Goal: Task Accomplishment & Management: Complete application form

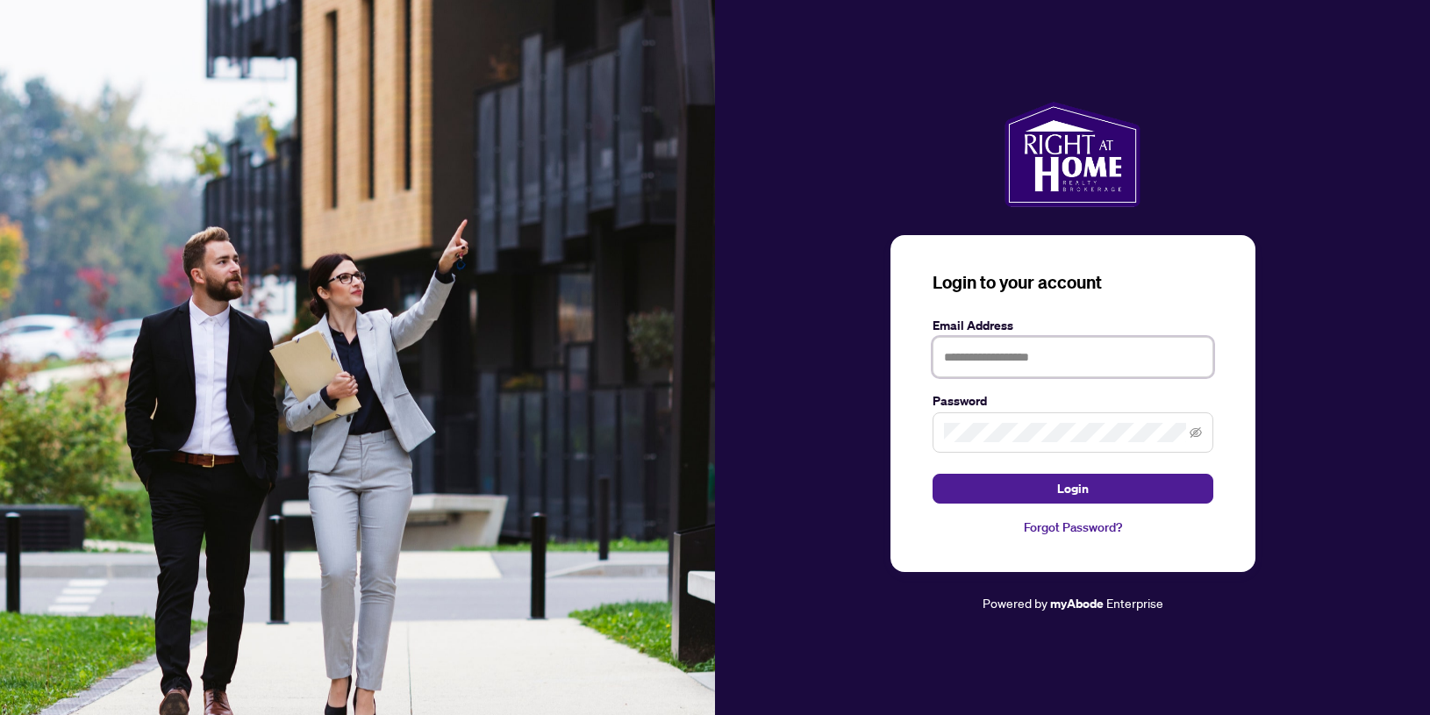
click at [999, 361] on input "text" at bounding box center [1072, 357] width 281 height 40
type input "*"
type input "**********"
click at [932, 474] on button "Login" at bounding box center [1072, 489] width 281 height 30
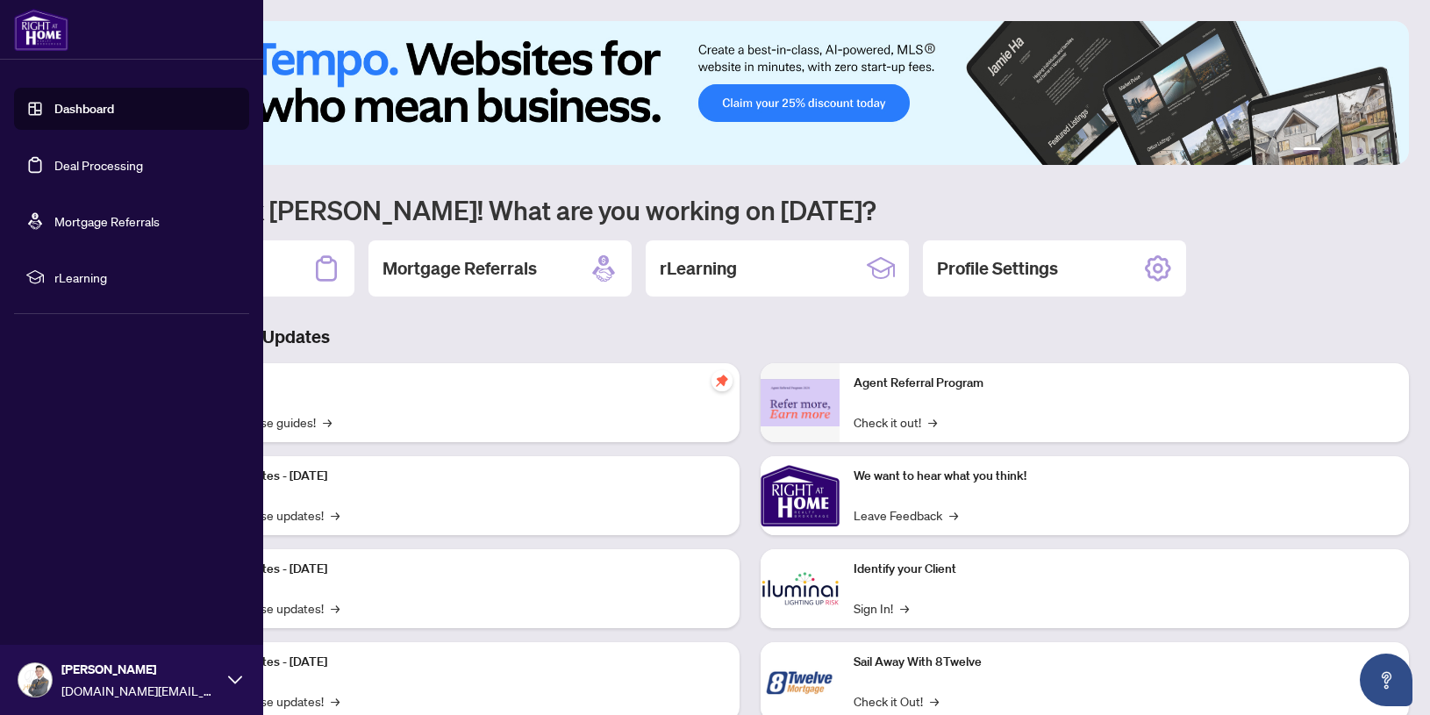
click at [75, 168] on link "Deal Processing" at bounding box center [98, 165] width 89 height 16
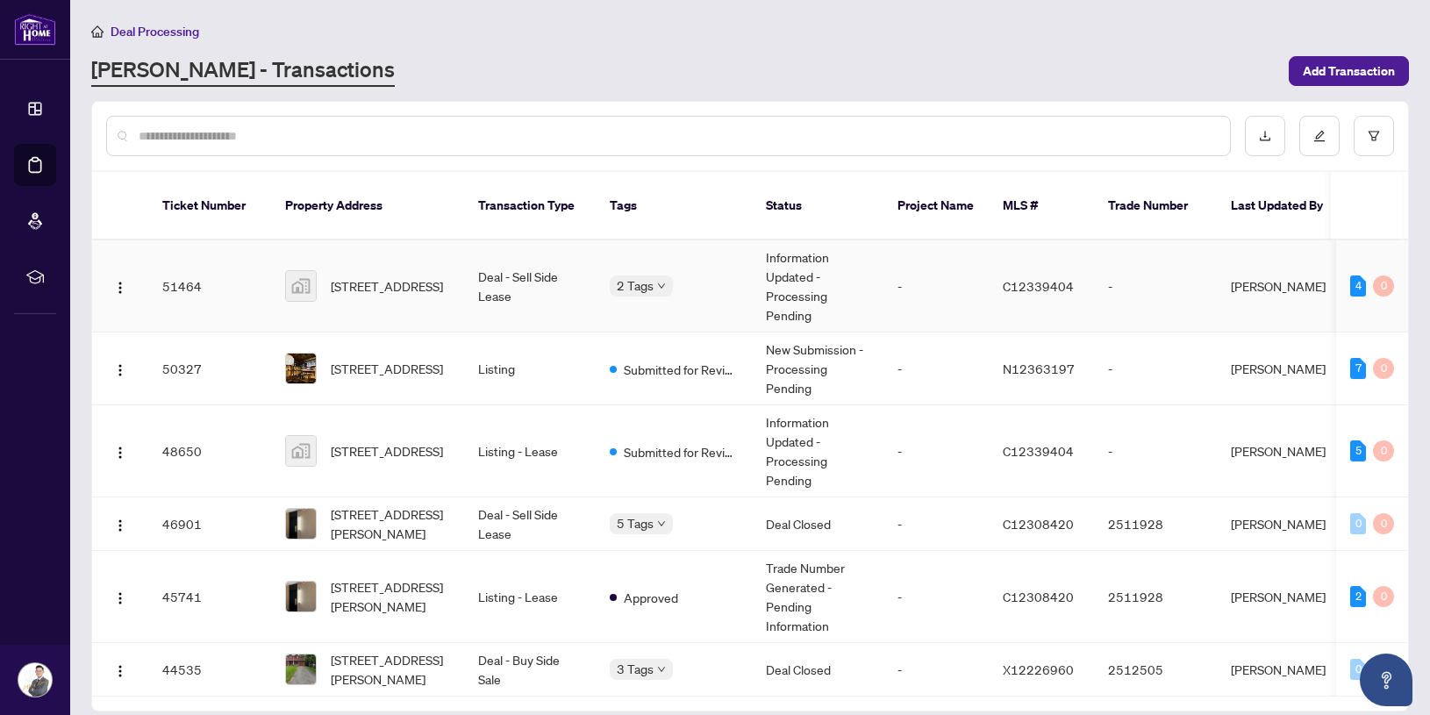
click at [714, 285] on td "2 Tags" at bounding box center [673, 286] width 156 height 92
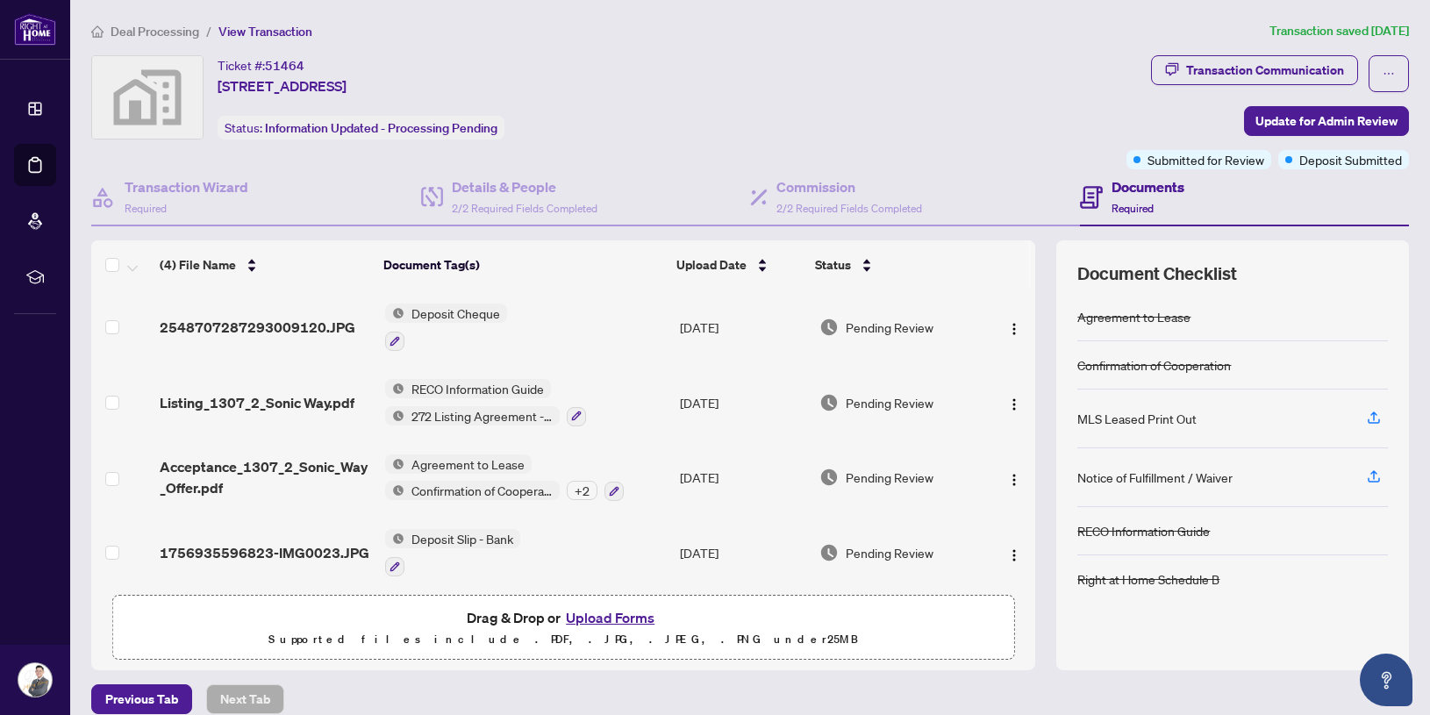
scroll to position [7, 0]
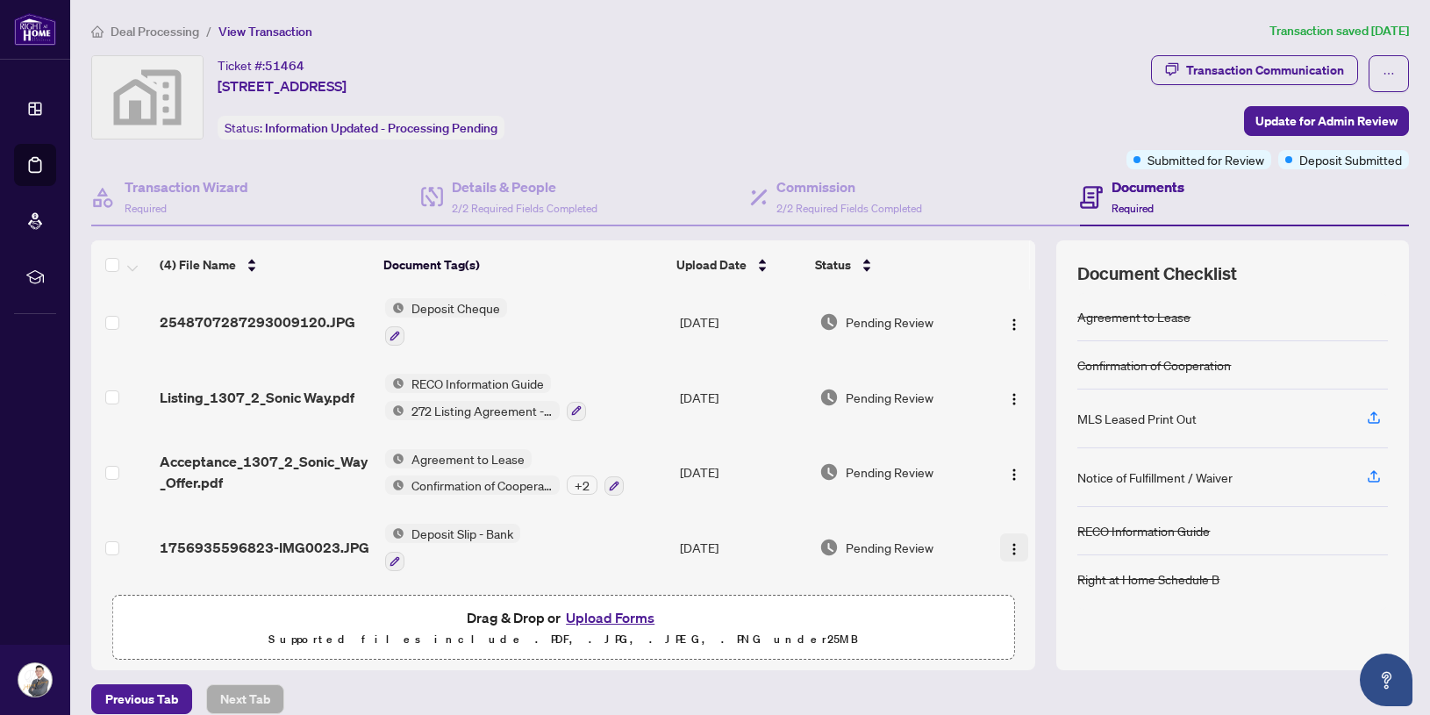
click at [1007, 545] on img "button" at bounding box center [1014, 549] width 14 height 14
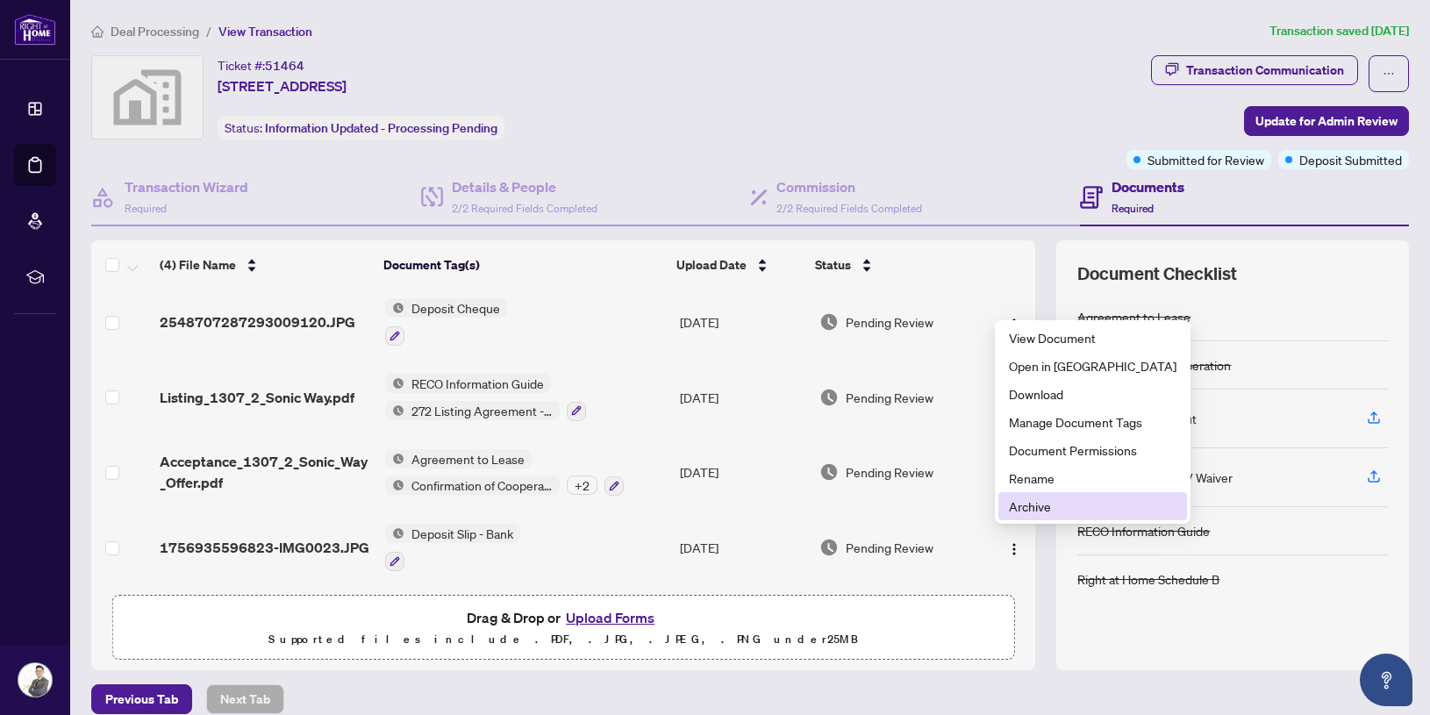
click at [1045, 505] on span "Archive" at bounding box center [1093, 505] width 168 height 19
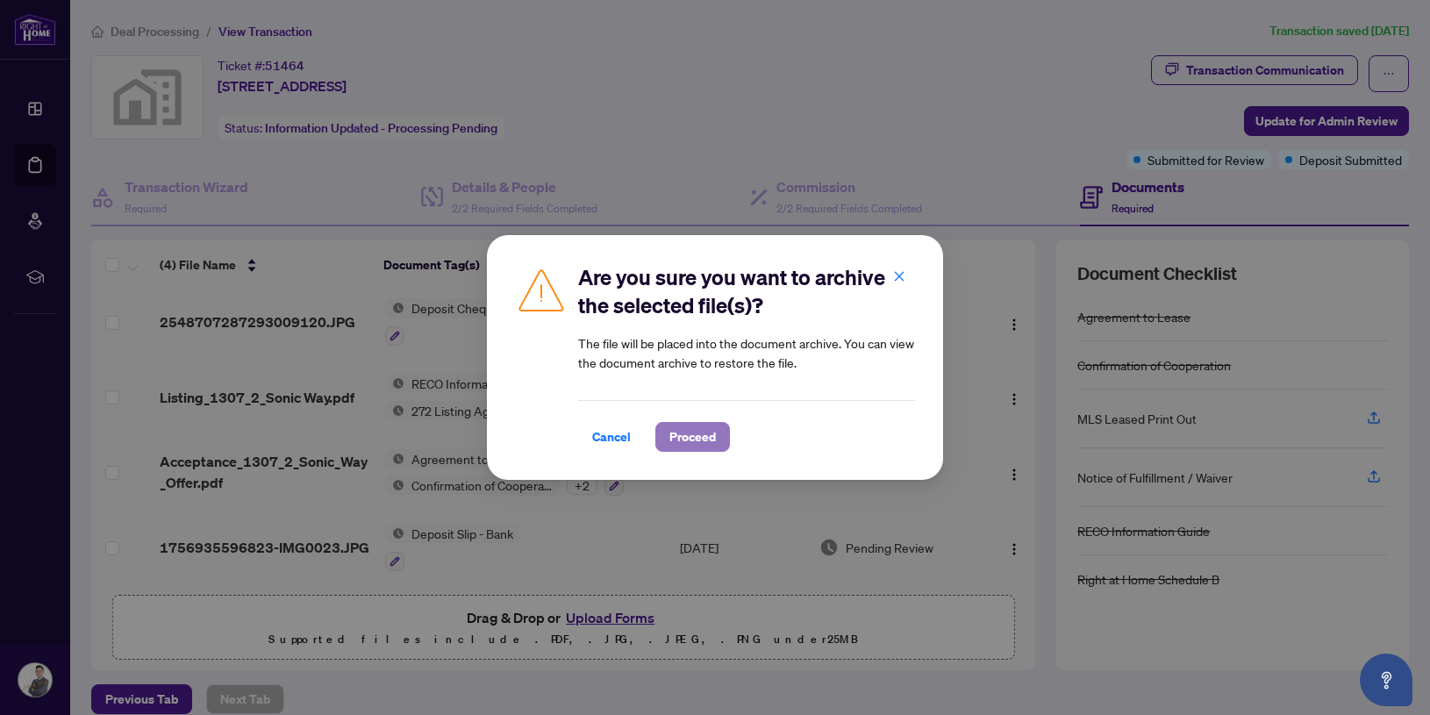
click at [707, 434] on span "Proceed" at bounding box center [692, 437] width 46 height 28
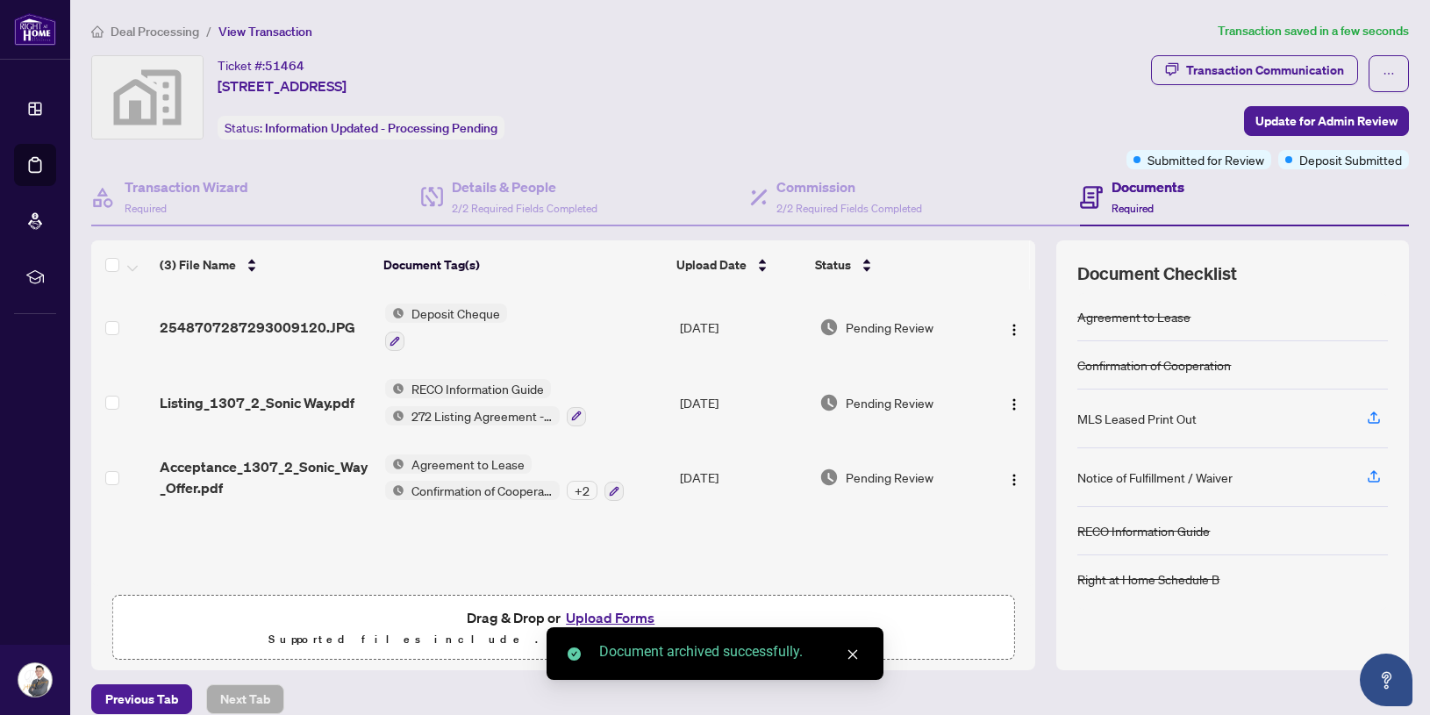
scroll to position [0, 0]
click at [613, 615] on button "Upload Forms" at bounding box center [609, 617] width 99 height 23
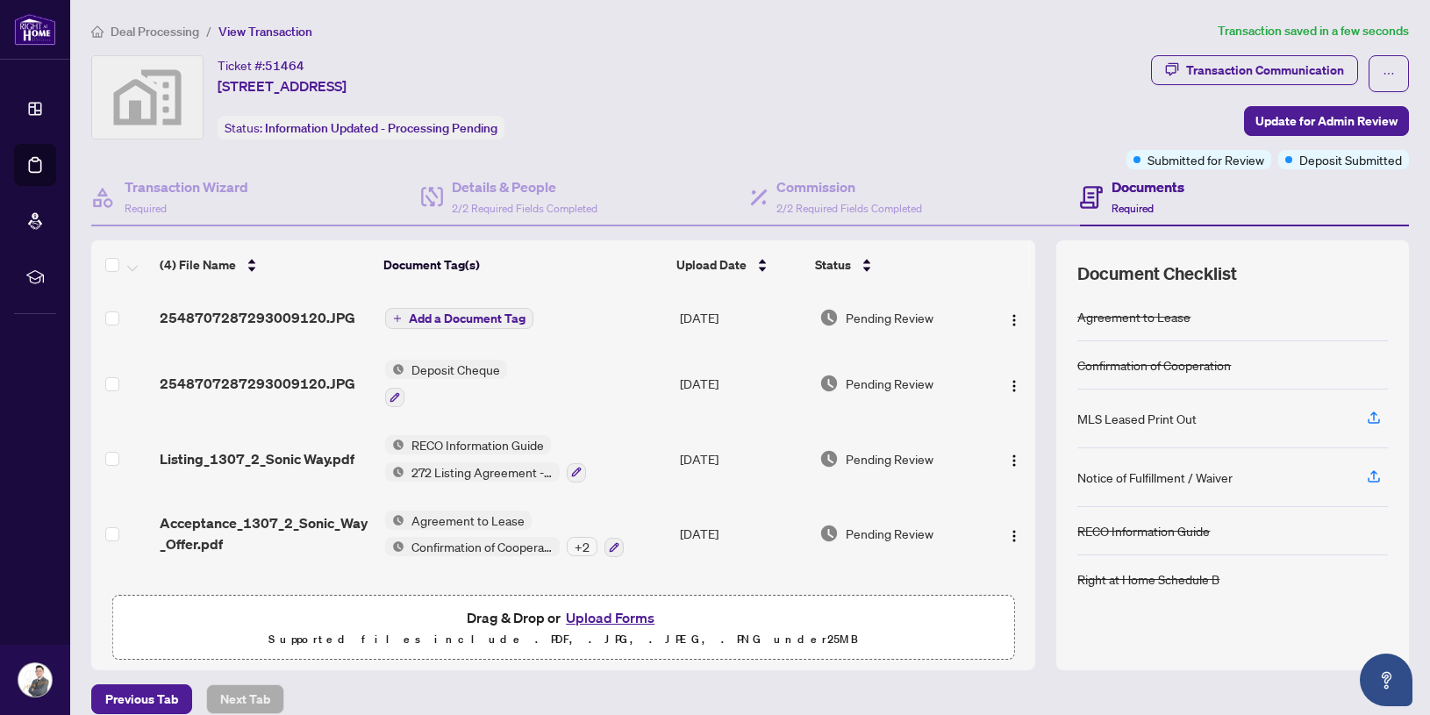
click at [449, 316] on span "Add a Document Tag" at bounding box center [467, 318] width 117 height 12
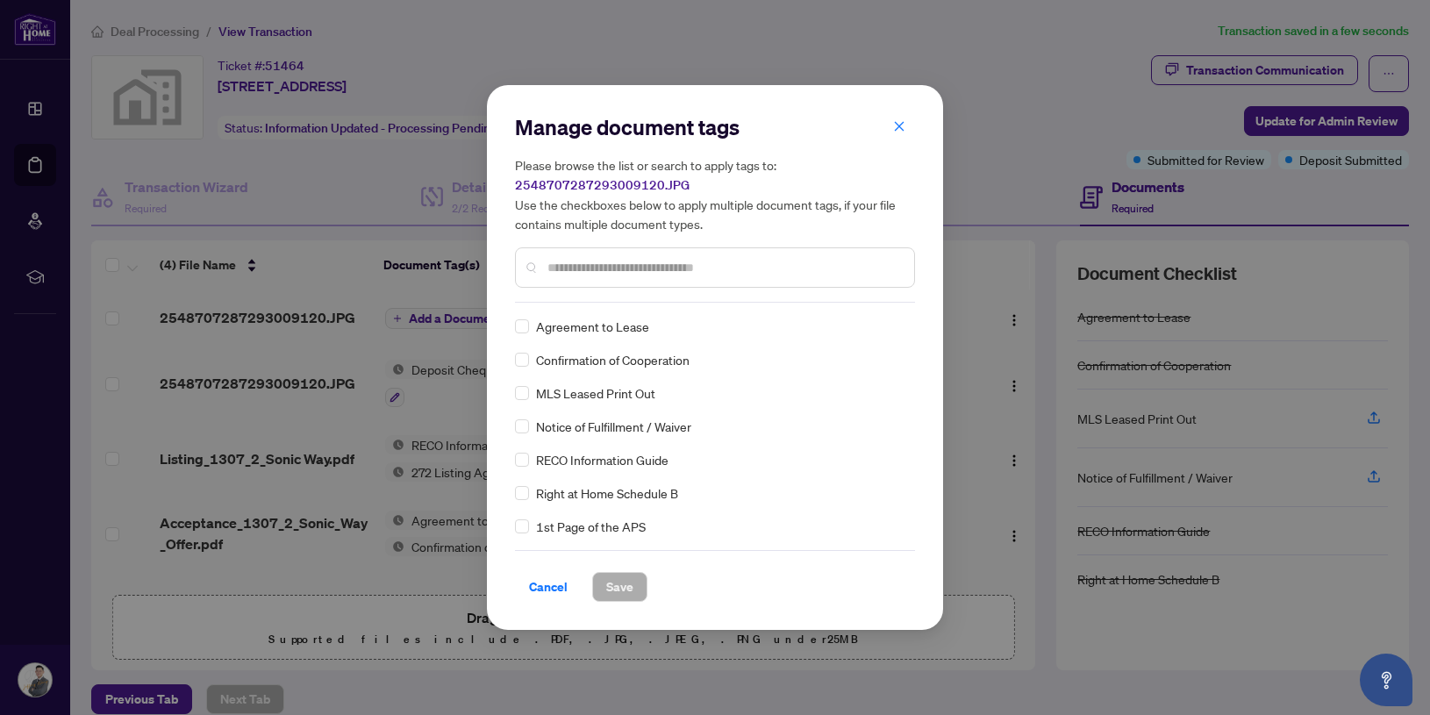
click at [665, 292] on div "Manage document tags Please browse the list or search to apply tags to: 2548707…" at bounding box center [715, 207] width 400 height 189
click at [655, 271] on input "text" at bounding box center [723, 267] width 353 height 19
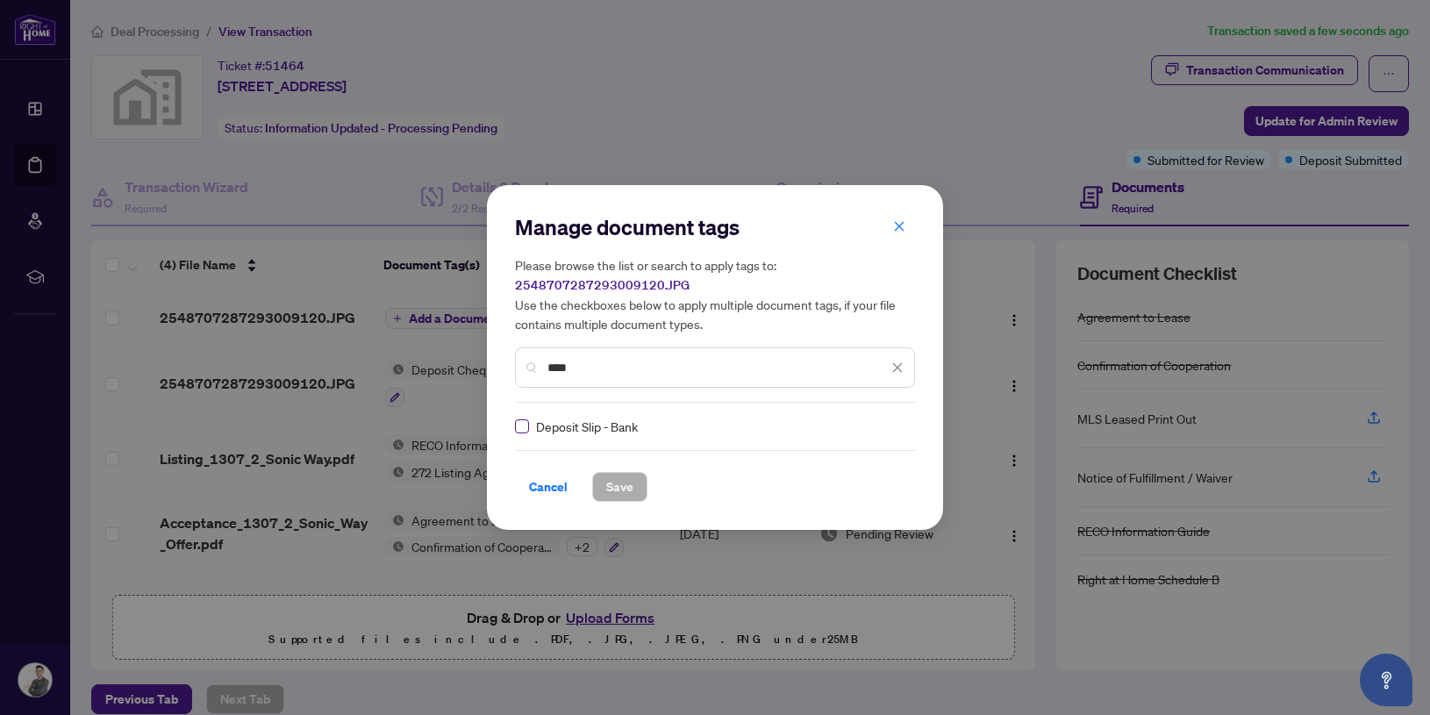
type input "****"
click at [618, 481] on span "Save" at bounding box center [619, 487] width 27 height 28
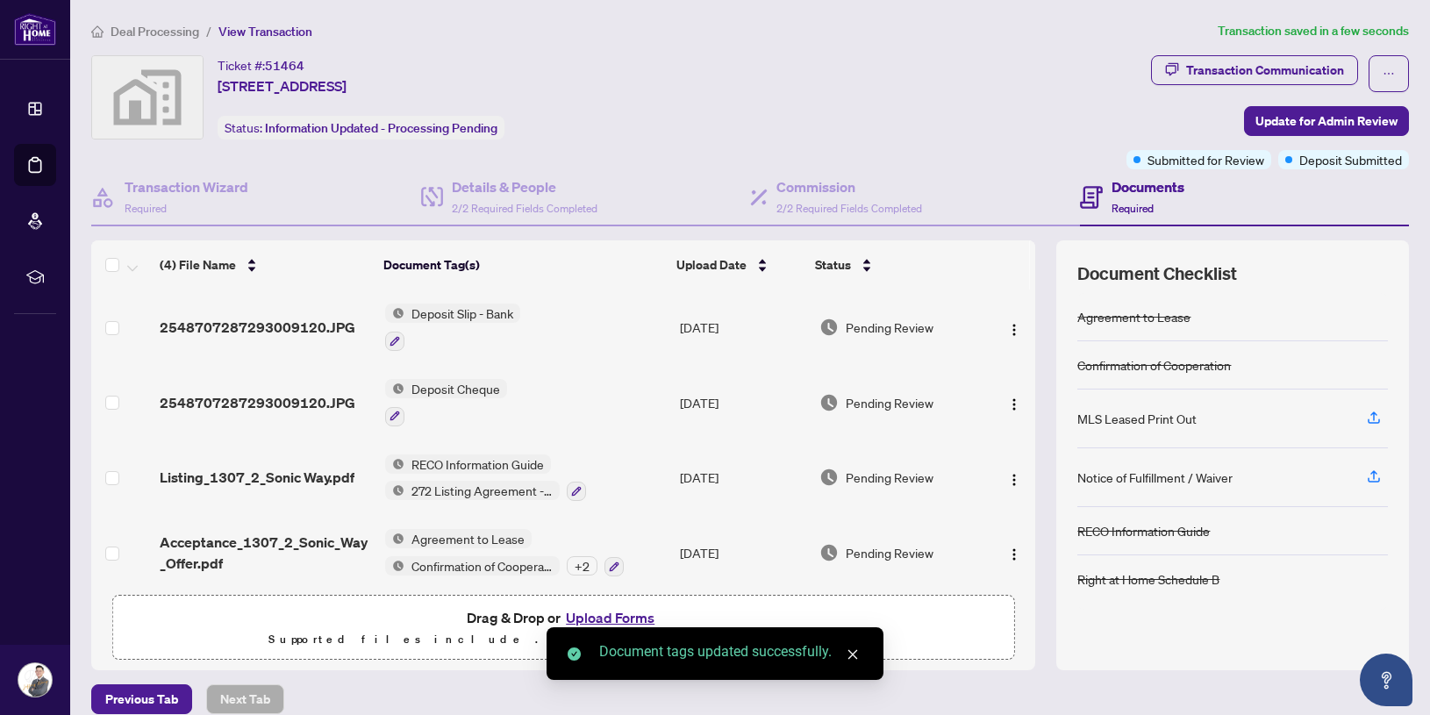
click at [599, 609] on button "Upload Forms" at bounding box center [609, 617] width 99 height 23
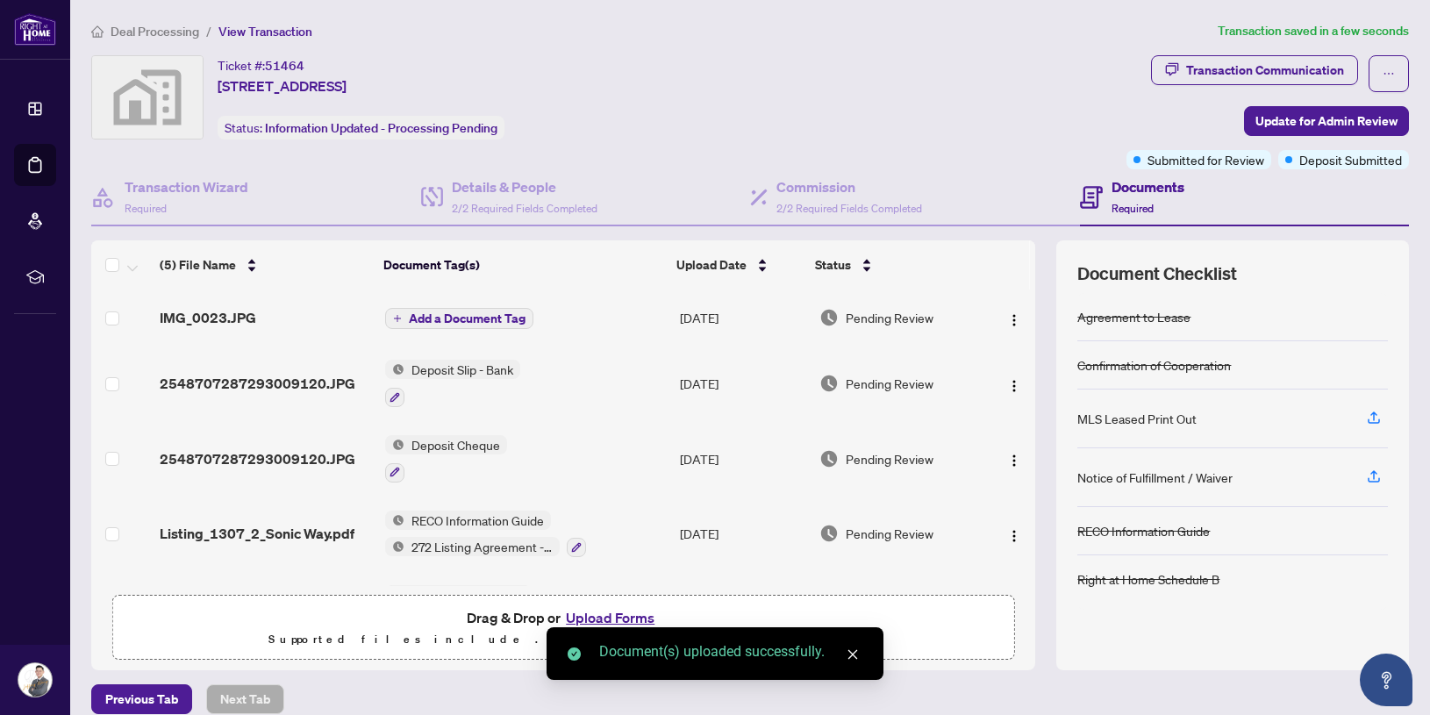
click at [485, 312] on span "Add a Document Tag" at bounding box center [467, 318] width 117 height 12
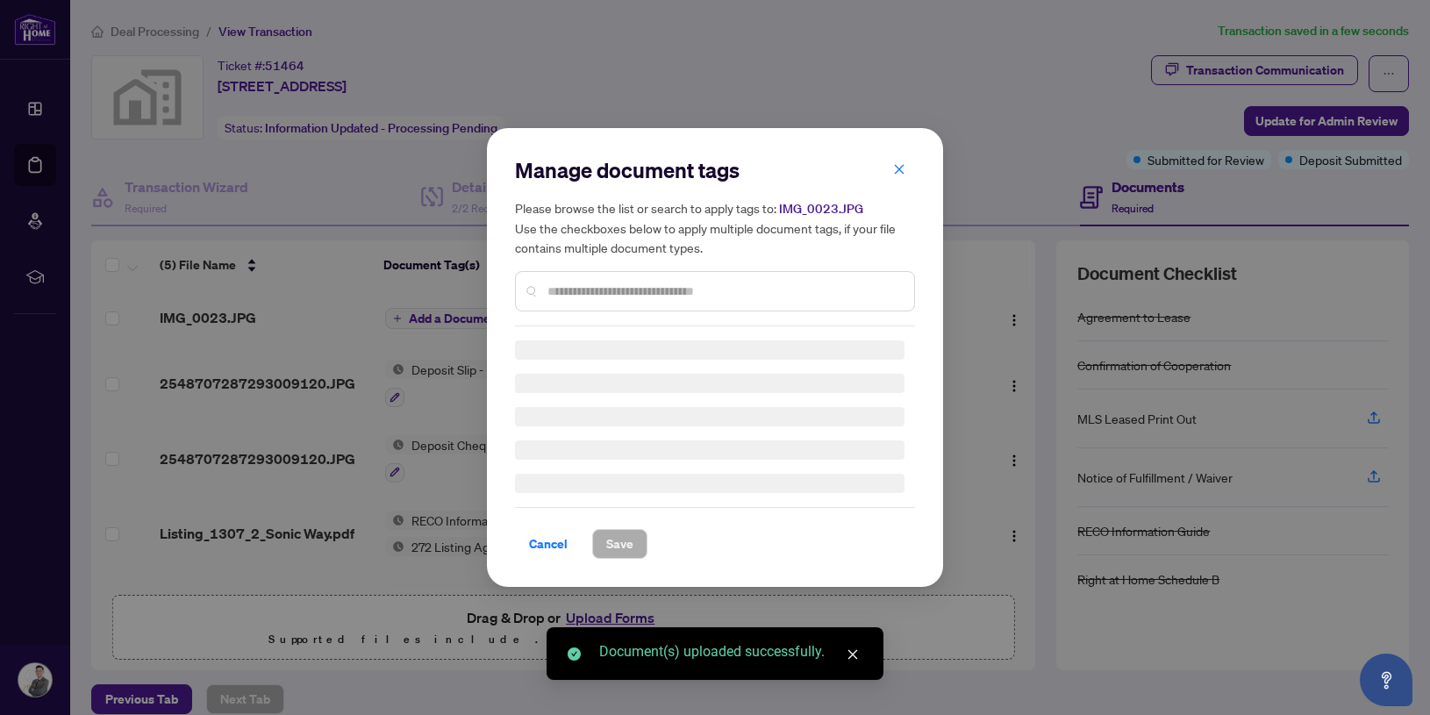
click at [602, 287] on div "Manage document tags Please browse the list or search to apply tags to: IMG_002…" at bounding box center [715, 241] width 400 height 170
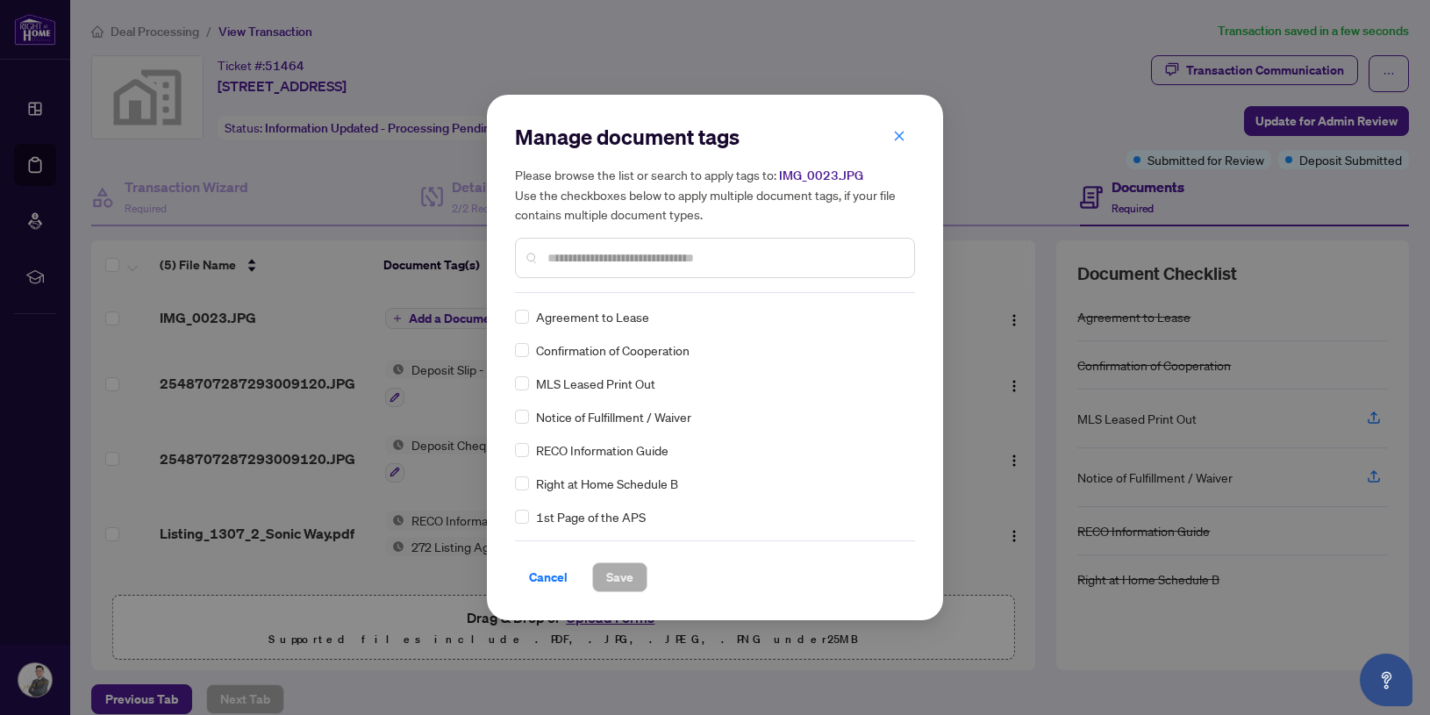
click at [585, 263] on input "text" at bounding box center [723, 257] width 353 height 19
type input "*******"
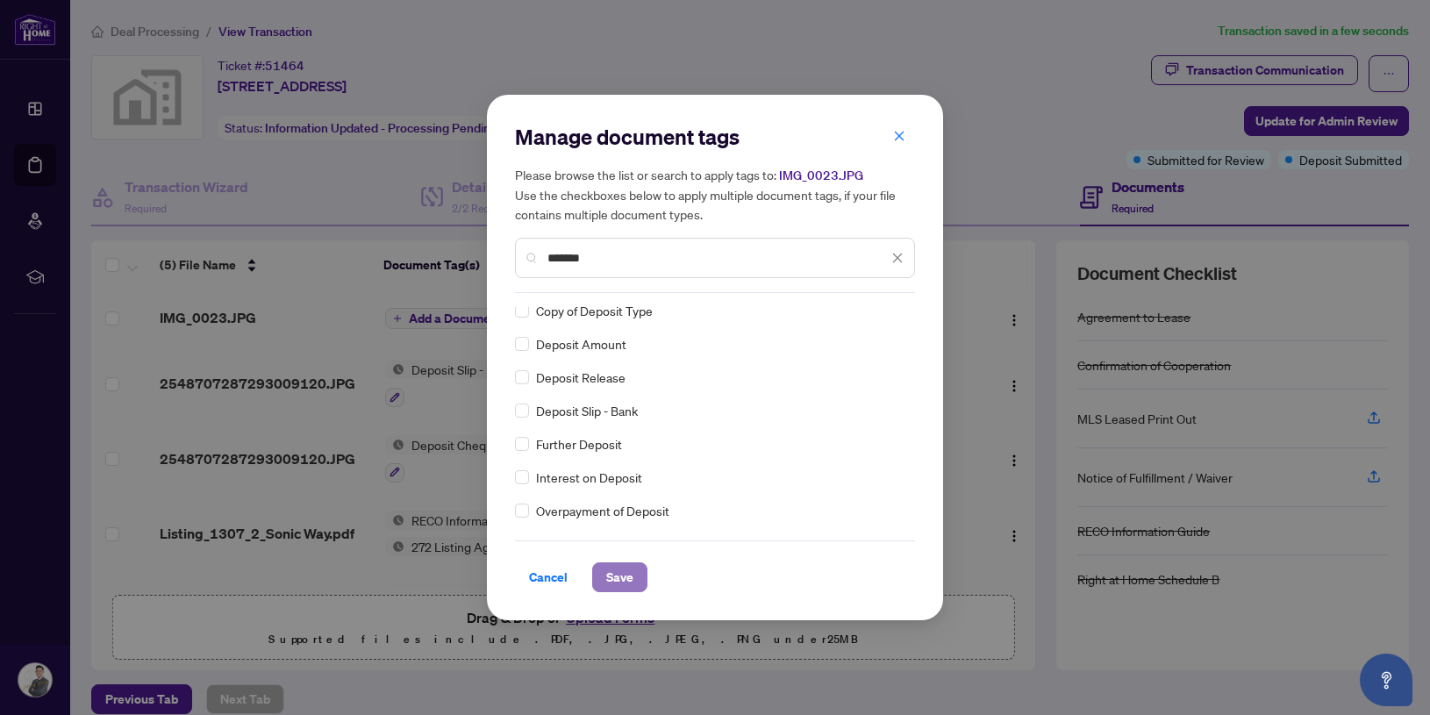
click at [628, 572] on span "Save" at bounding box center [619, 577] width 27 height 28
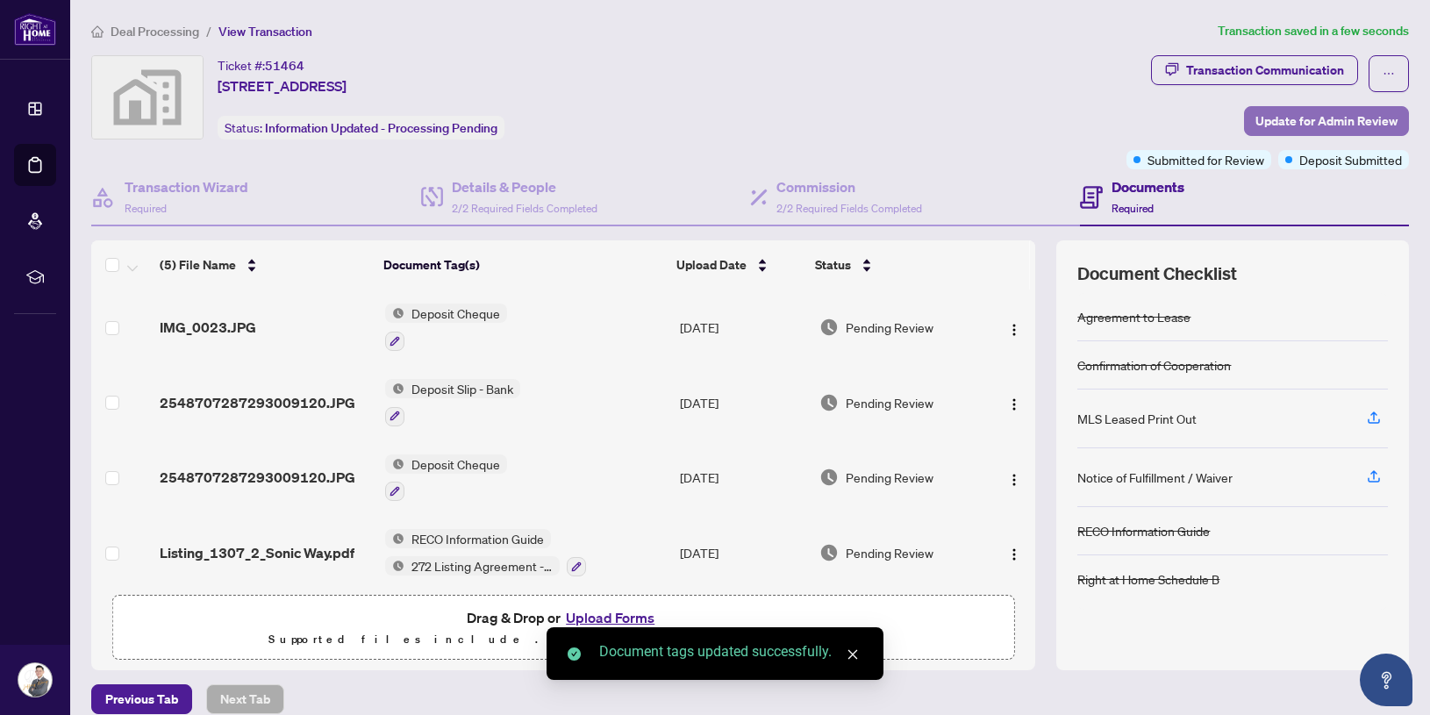
click at [1344, 121] on span "Update for Admin Review" at bounding box center [1326, 121] width 142 height 28
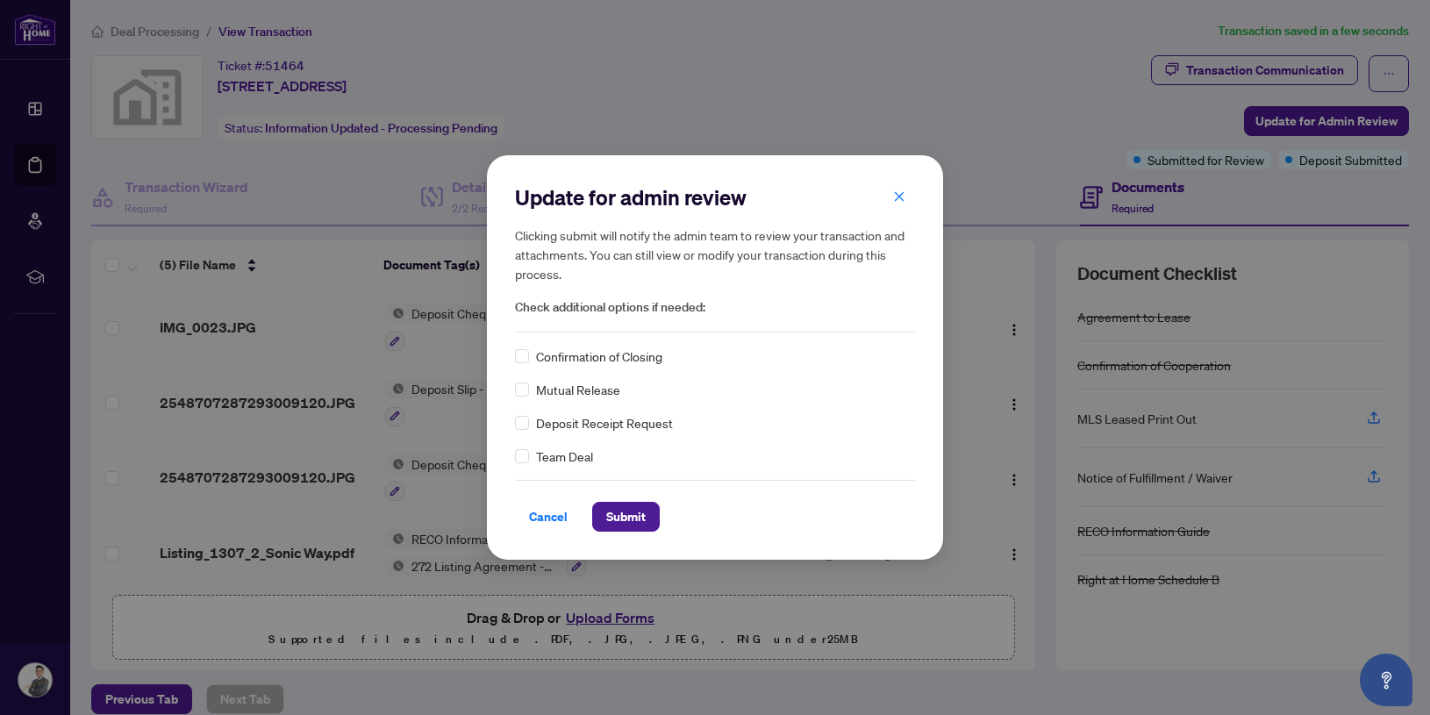
click at [617, 417] on span "Deposit Receipt Request" at bounding box center [604, 422] width 137 height 19
click at [624, 505] on span "Submit" at bounding box center [625, 517] width 39 height 28
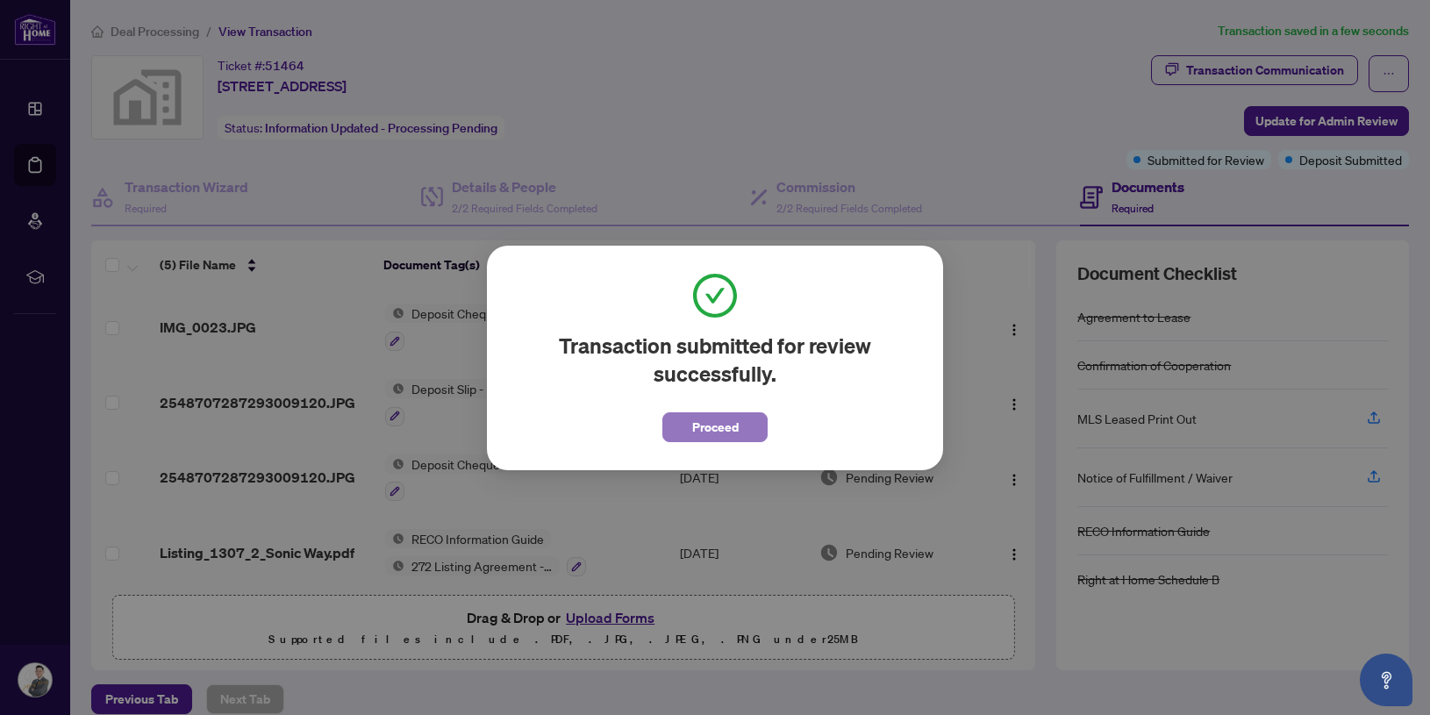
click at [709, 424] on span "Proceed" at bounding box center [715, 427] width 46 height 28
